Goal: Task Accomplishment & Management: Use online tool/utility

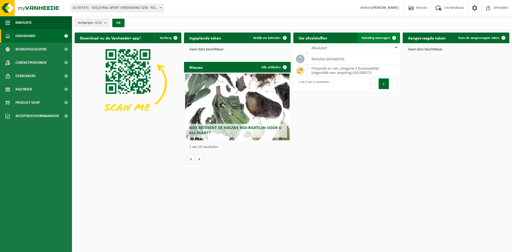
click at [386, 39] on span "Ophaling aanvragen" at bounding box center [376, 37] width 29 height 3
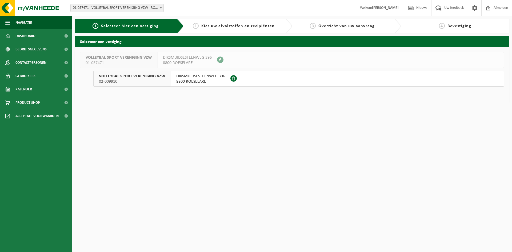
click at [185, 80] on span "8800 ROESELARE" at bounding box center [200, 81] width 49 height 5
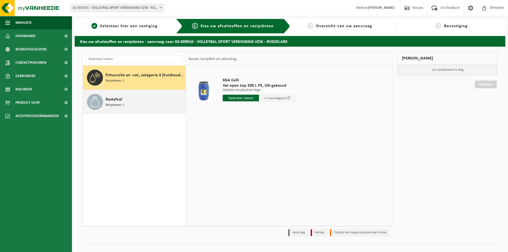
click at [125, 96] on div "Restafval Recipiënten: 1" at bounding box center [145, 102] width 78 height 16
